Goal: Book appointment/travel/reservation

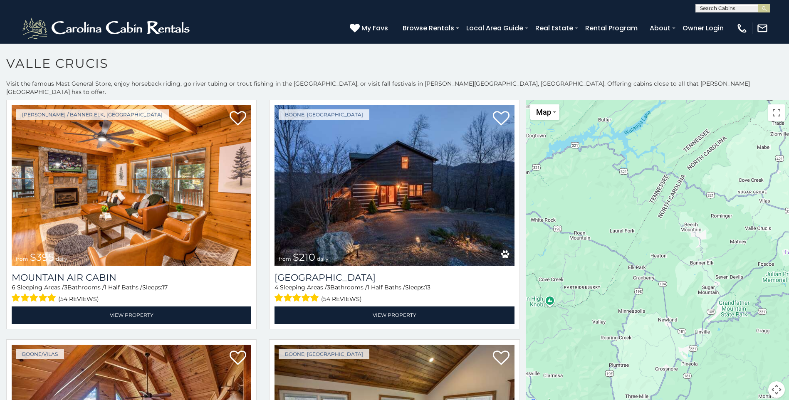
scroll to position [1289, 0]
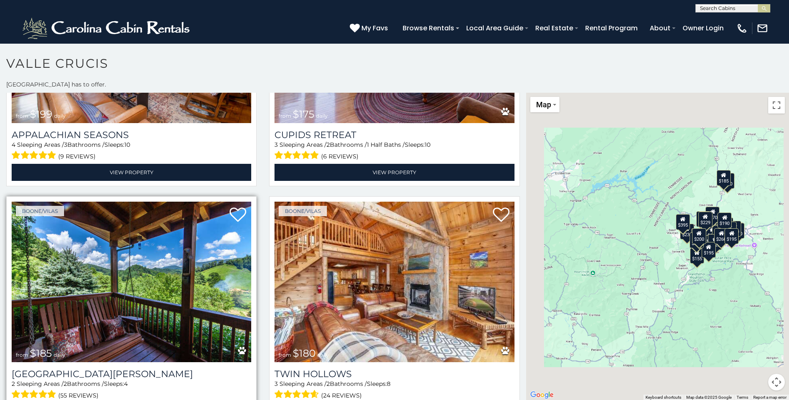
scroll to position [5, 0]
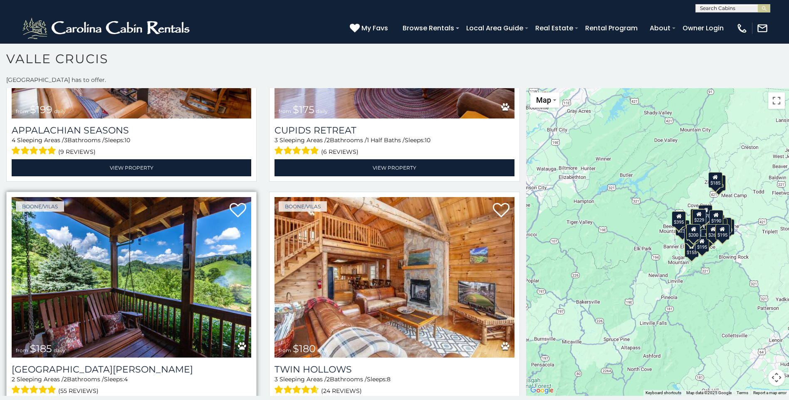
click at [117, 398] on link "View Property" at bounding box center [132, 406] width 240 height 17
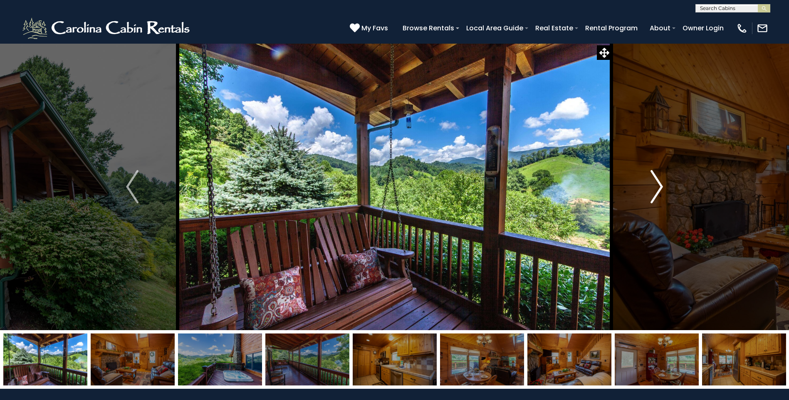
click at [656, 186] on img "Next" at bounding box center [657, 186] width 12 height 33
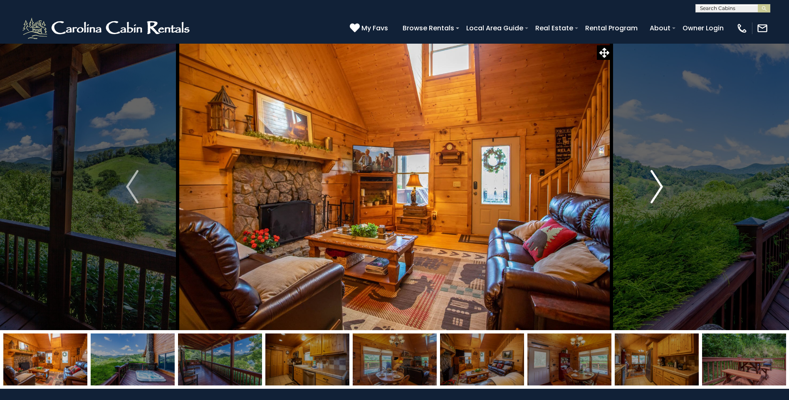
click at [656, 186] on img "Next" at bounding box center [657, 186] width 12 height 33
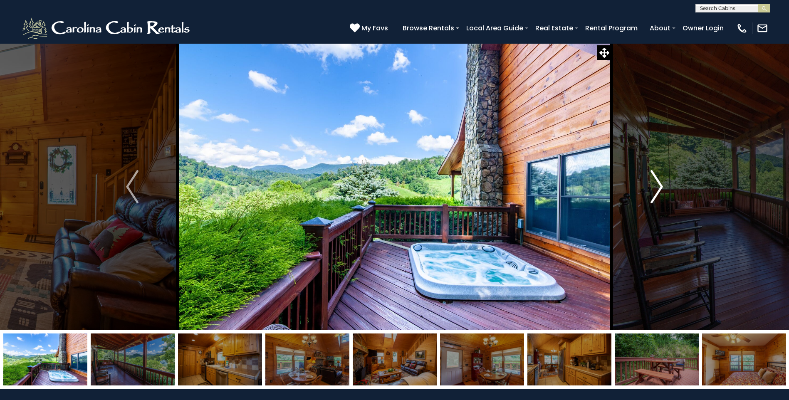
click at [657, 186] on img "Next" at bounding box center [657, 186] width 12 height 33
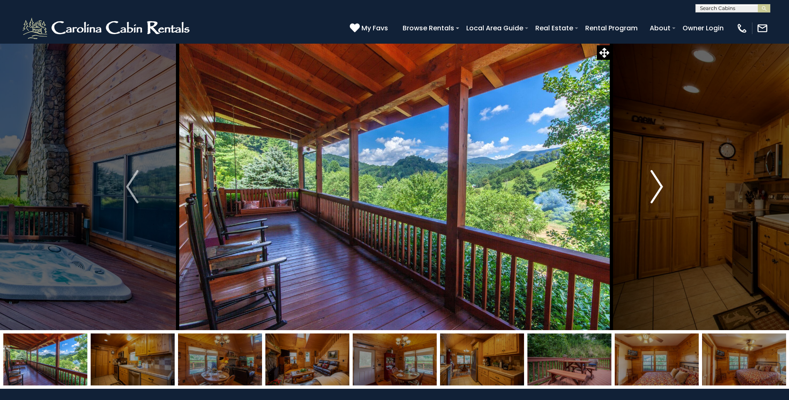
click at [657, 186] on img "Next" at bounding box center [657, 186] width 12 height 33
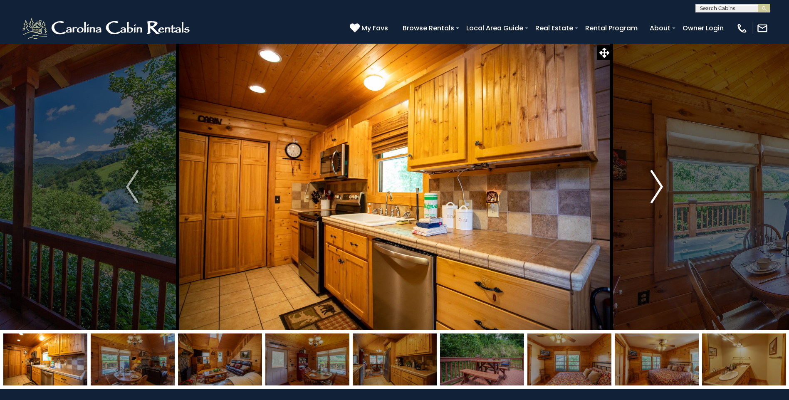
click at [657, 186] on img "Next" at bounding box center [657, 186] width 12 height 33
